Goal: Information Seeking & Learning: Learn about a topic

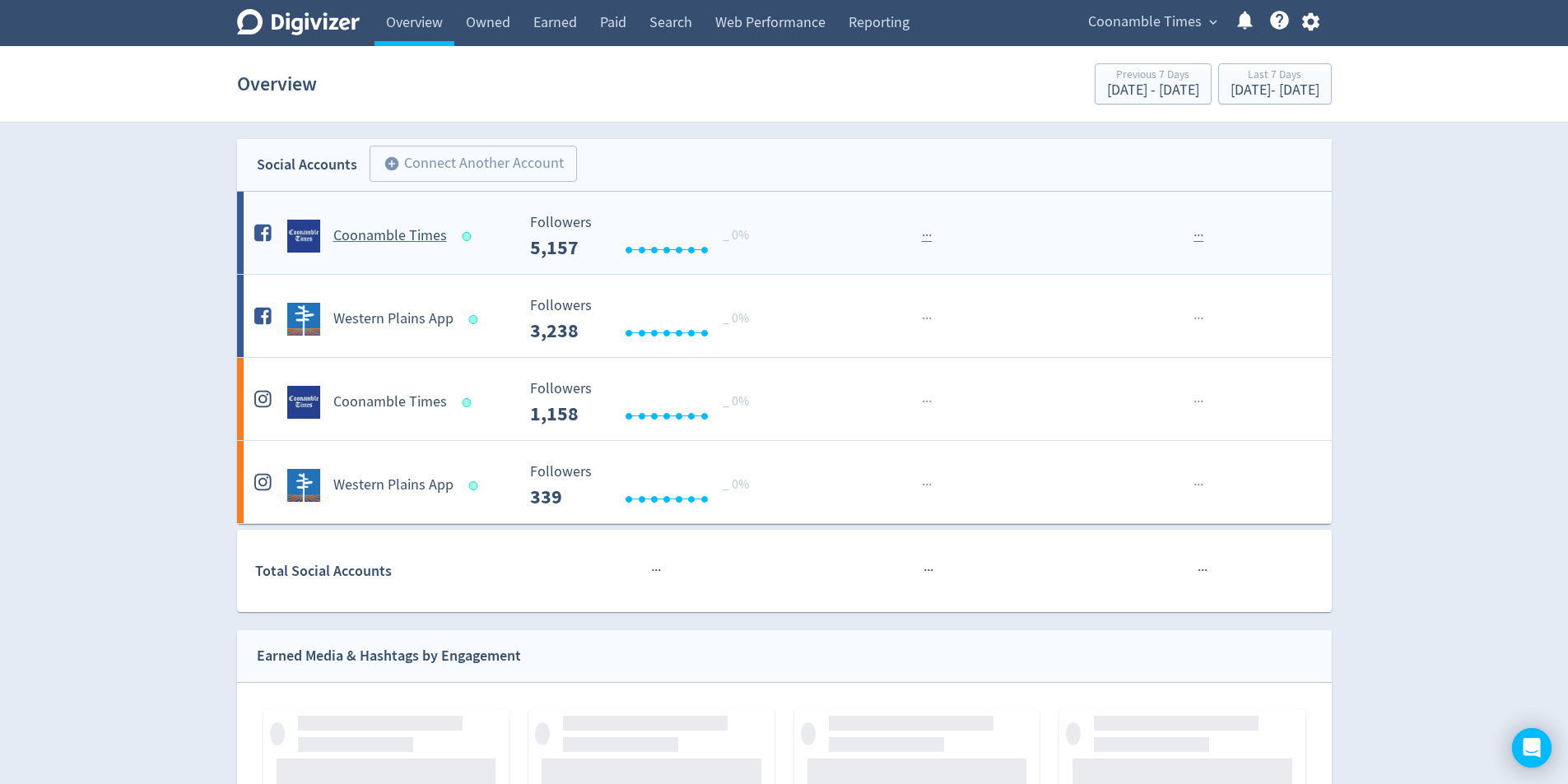
click at [371, 233] on h5 "Coonamble Times" at bounding box center [390, 235] width 113 height 20
click at [373, 233] on h5 "Coonamble Times" at bounding box center [390, 235] width 113 height 20
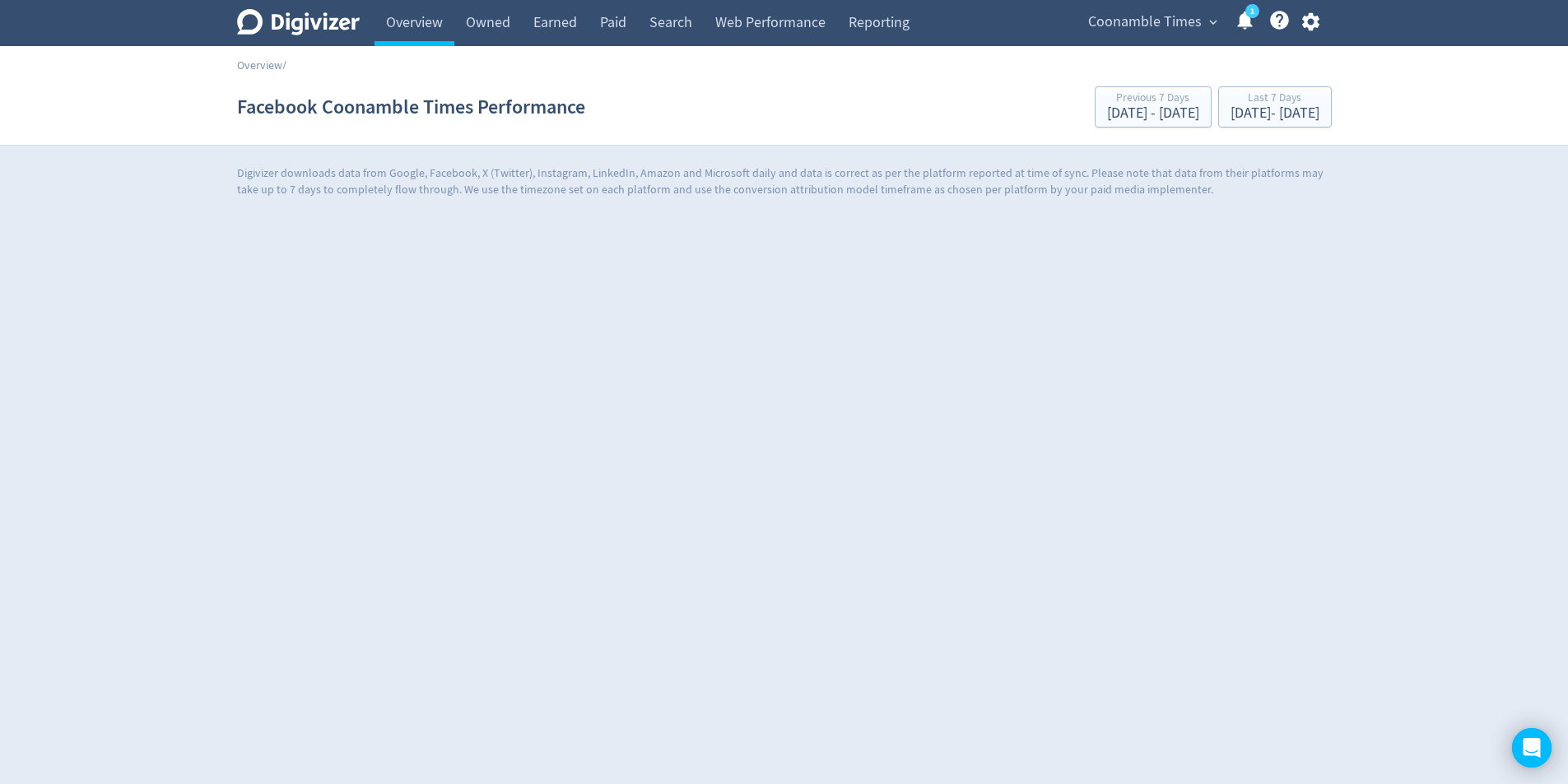
click at [373, 217] on html "Digivizer Logo [PERSON_NAME] Logo Overview Owned Earned Paid Search Web Perform…" at bounding box center [784, 108] width 1568 height 217
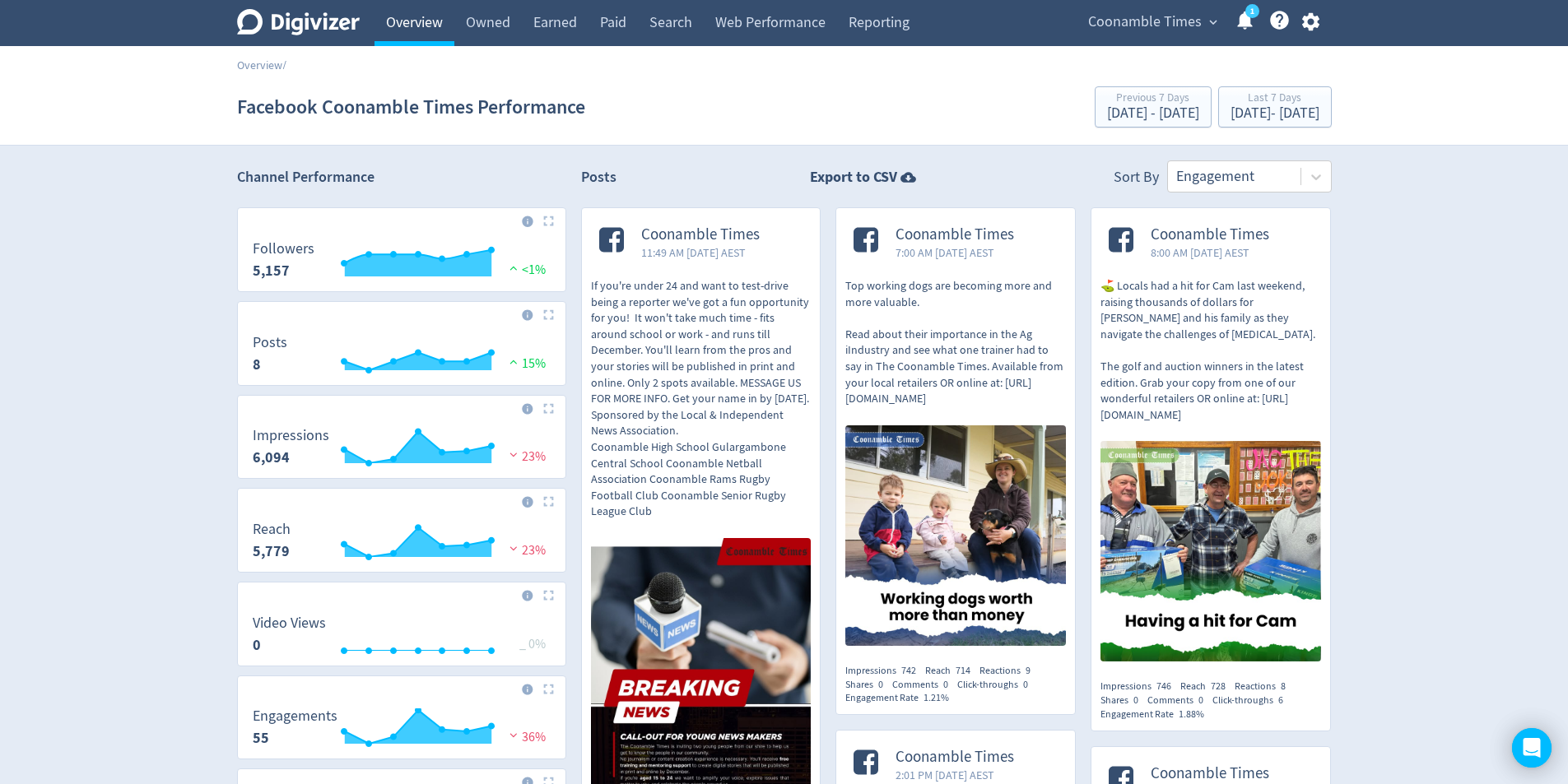
click at [399, 14] on link "Overview" at bounding box center [414, 23] width 80 height 46
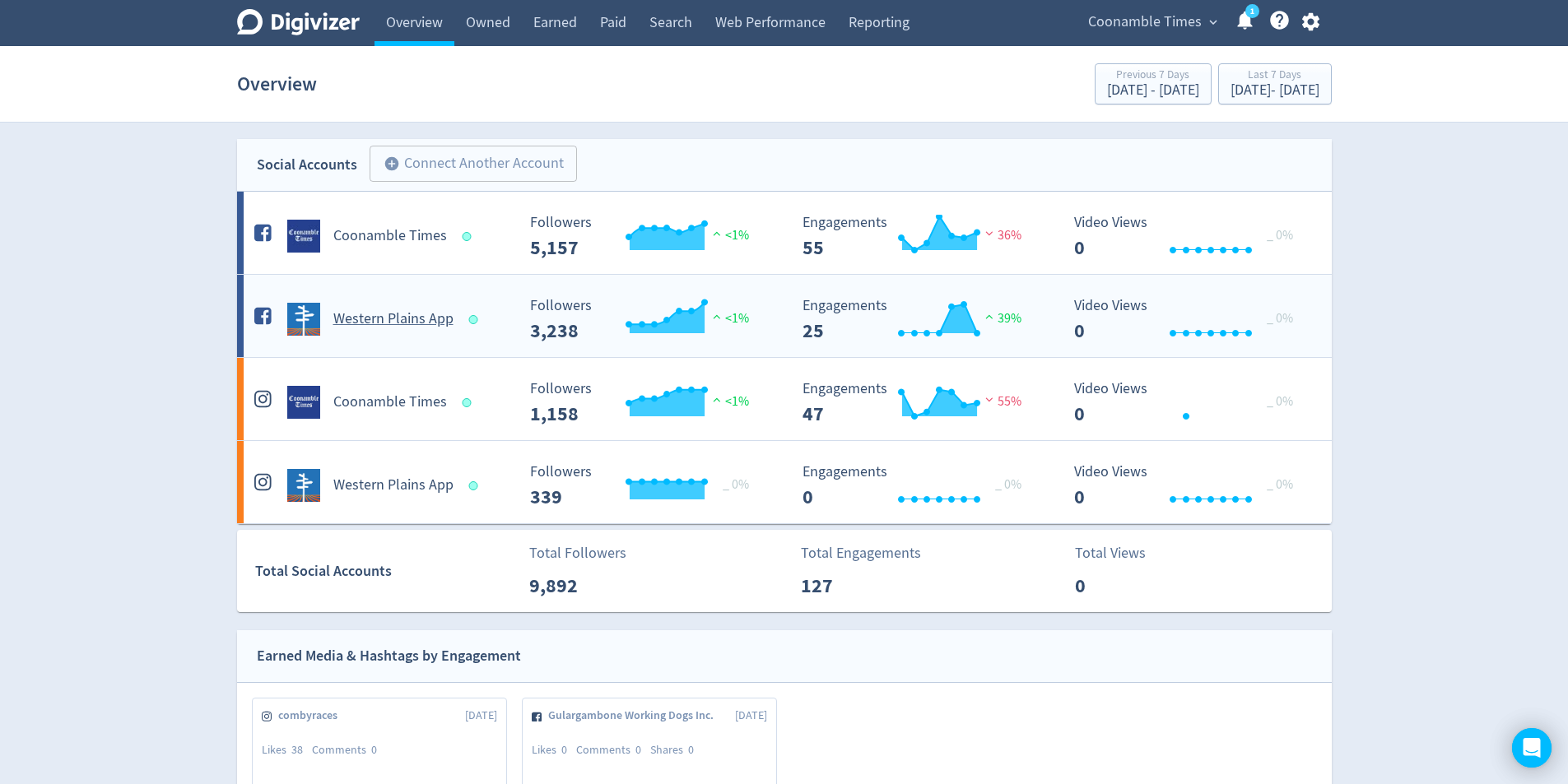
click at [397, 318] on h5 "Western Plains App" at bounding box center [393, 319] width 120 height 20
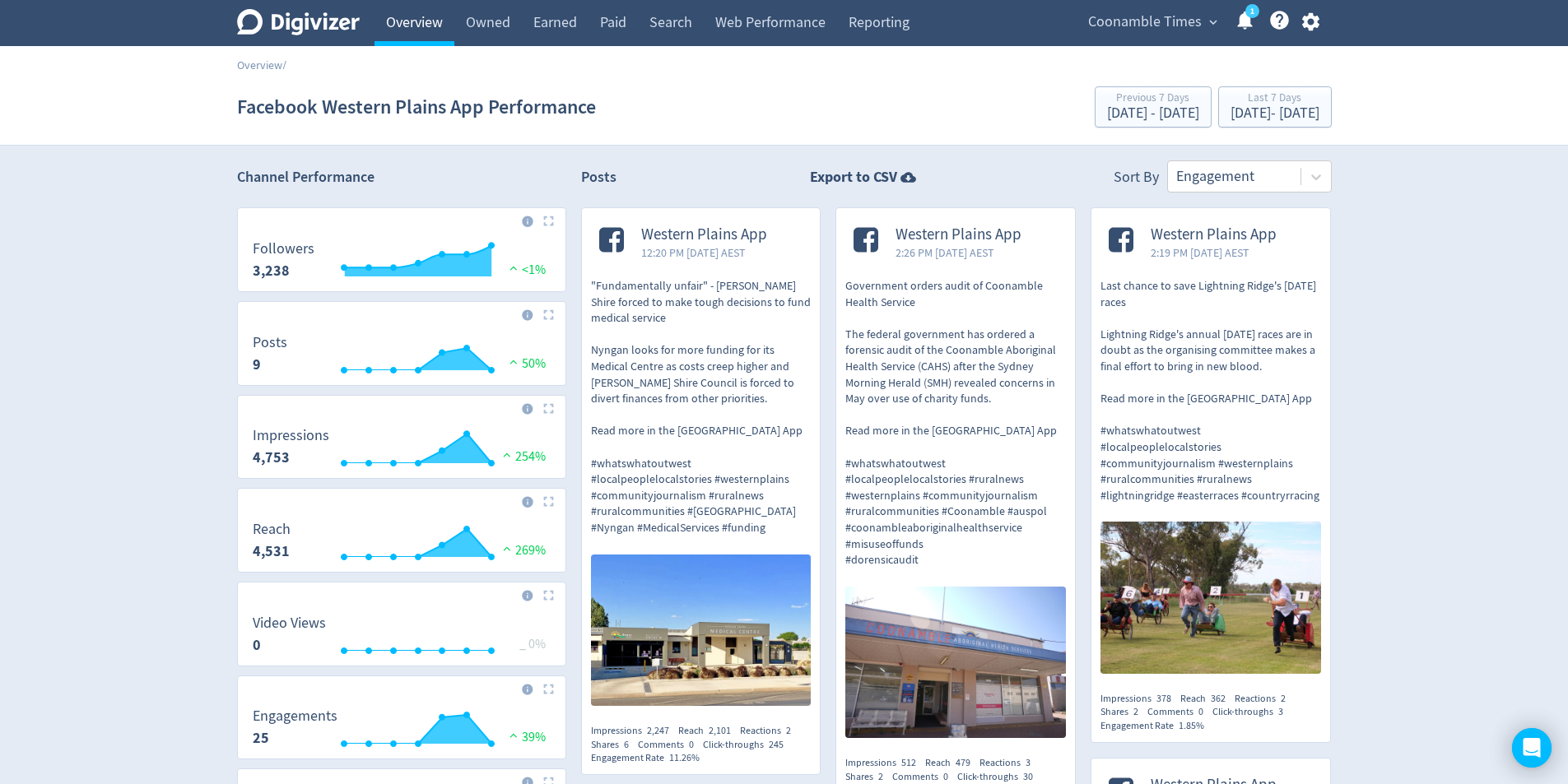
click at [419, 25] on link "Overview" at bounding box center [414, 23] width 80 height 46
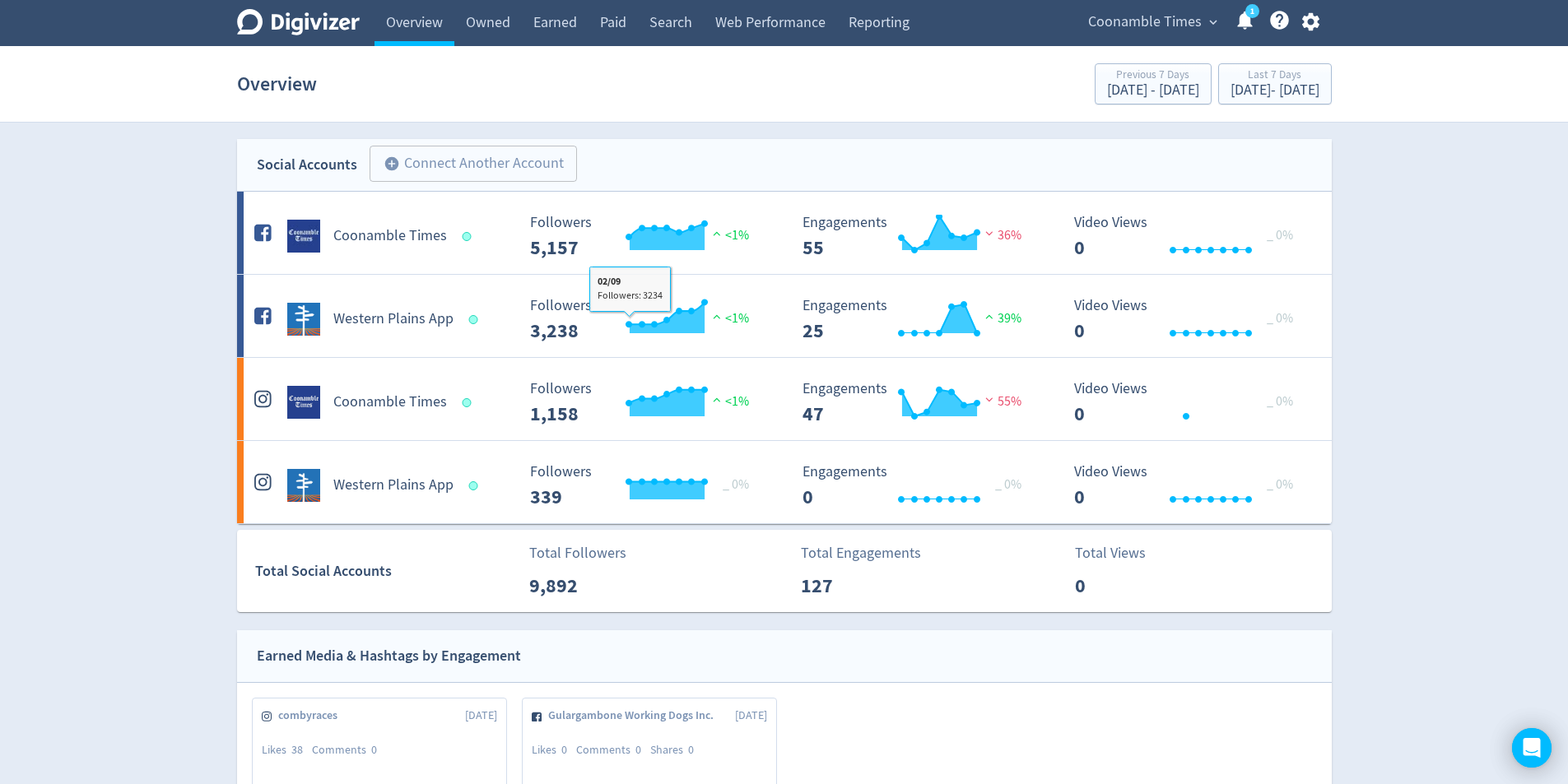
click at [375, 245] on h5 "Coonamble Times" at bounding box center [390, 235] width 113 height 20
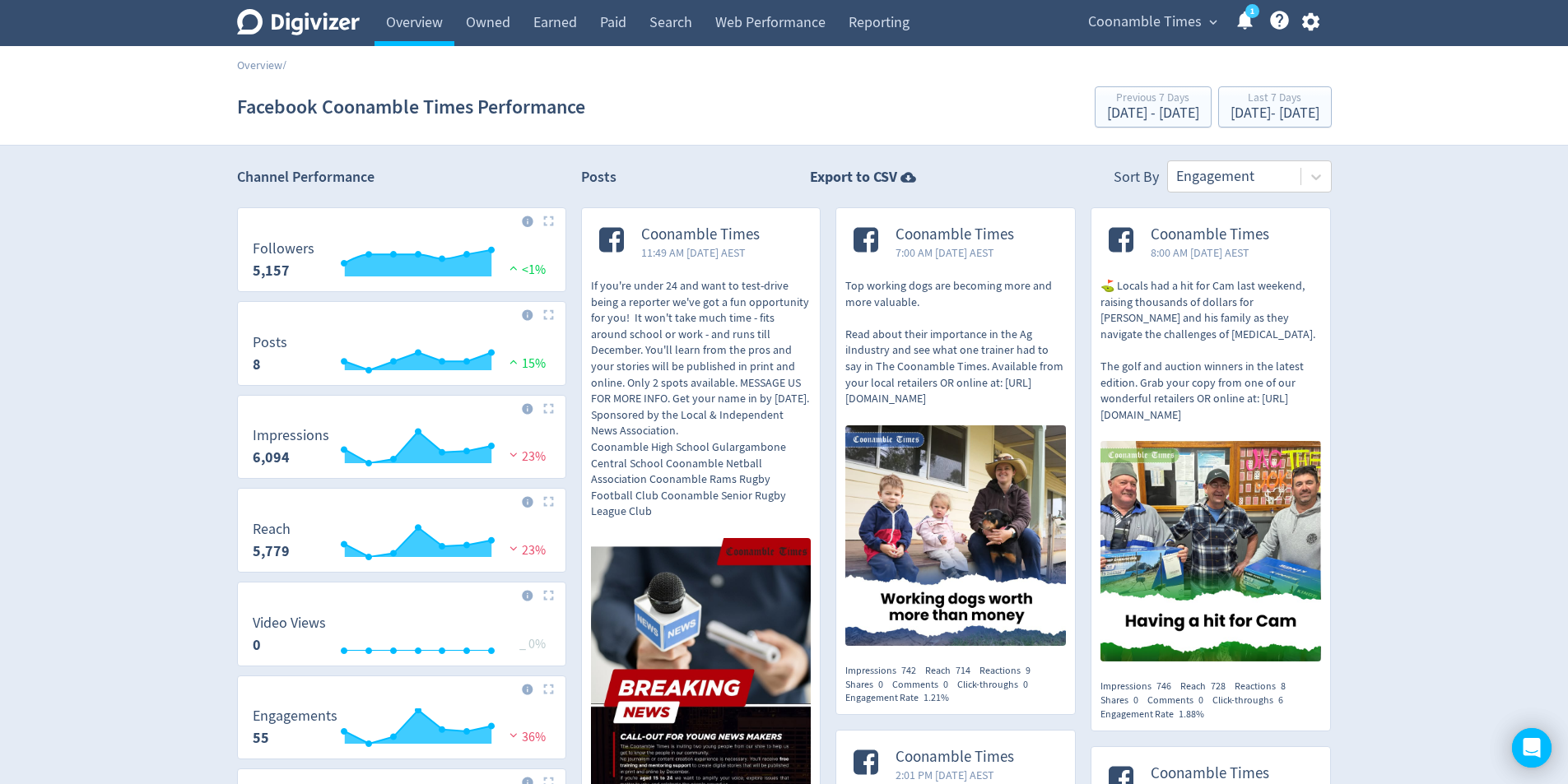
click at [1250, 15] on circle at bounding box center [1253, 11] width 14 height 14
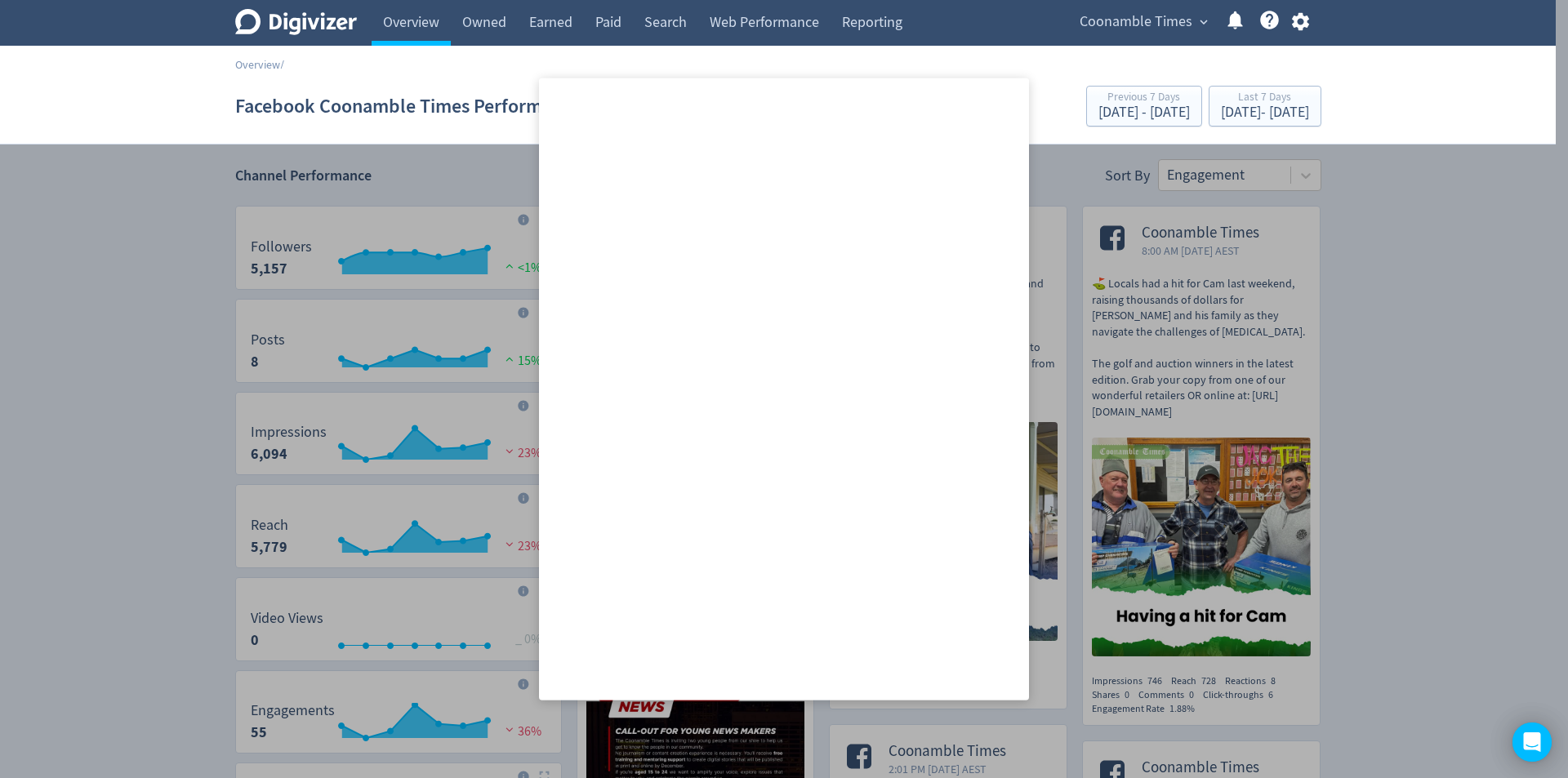
click at [1240, 15] on icon at bounding box center [1235, 20] width 22 height 22
